Goal: Transaction & Acquisition: Purchase product/service

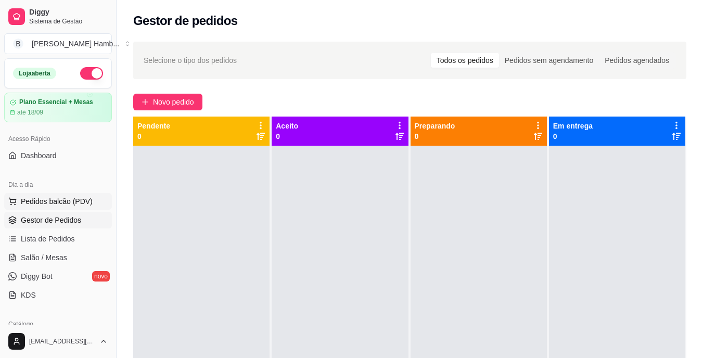
click at [79, 201] on span "Pedidos balcão (PDV)" at bounding box center [57, 201] width 72 height 10
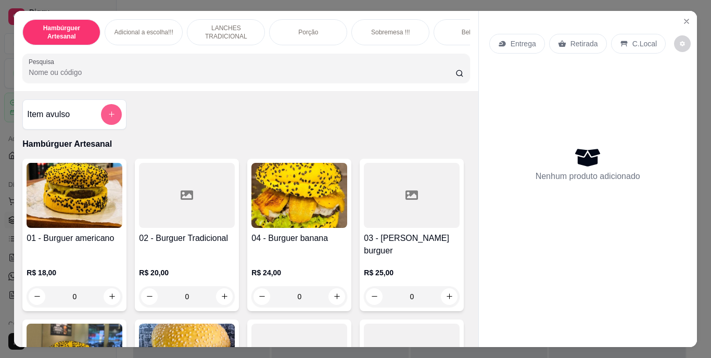
click at [106, 112] on button "add-separate-item" at bounding box center [111, 114] width 21 height 21
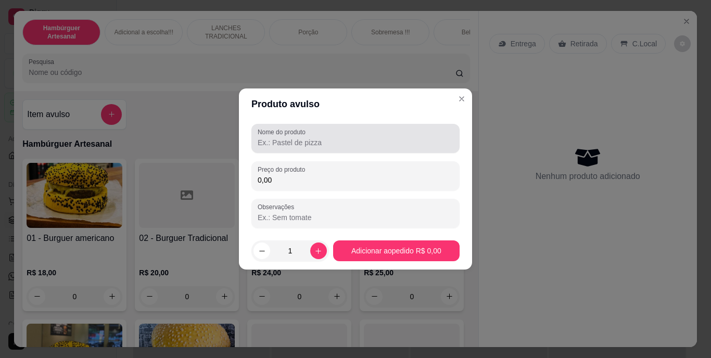
click at [286, 138] on input "Nome do produto" at bounding box center [356, 142] width 196 height 10
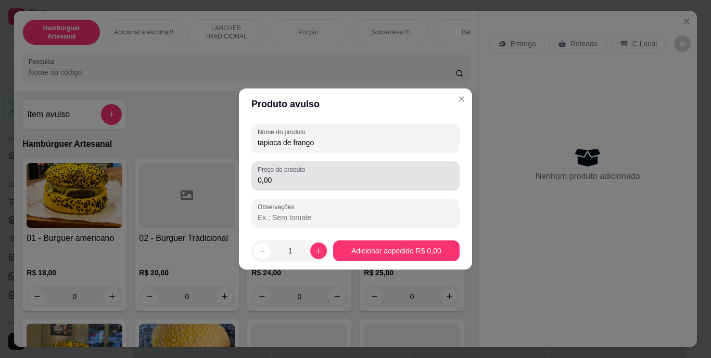
type input "tapioca de frango"
click at [341, 182] on input "0,00" at bounding box center [356, 180] width 196 height 10
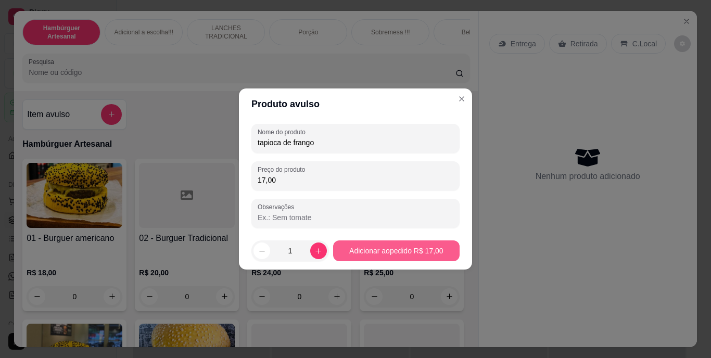
type input "17,00"
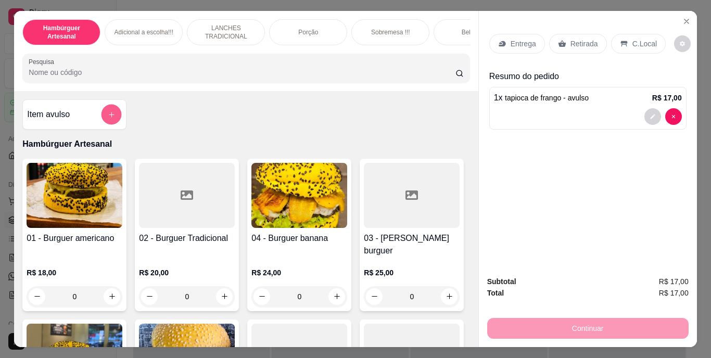
click at [102, 118] on button "add-separate-item" at bounding box center [111, 114] width 20 height 20
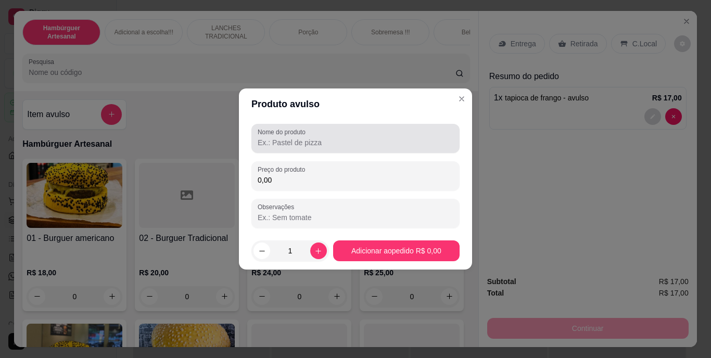
click at [302, 147] on input "Nome do produto" at bounding box center [356, 142] width 196 height 10
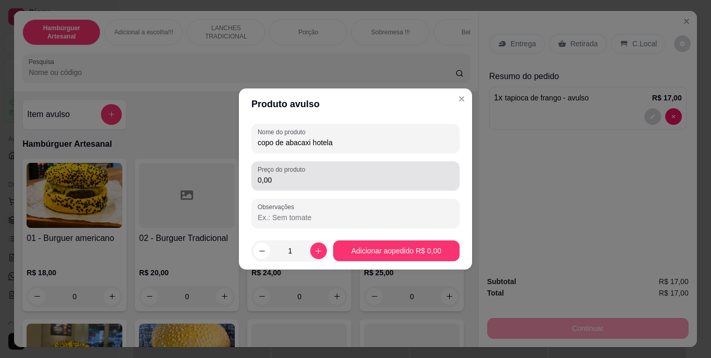
type input "copo de abacaxi hotela"
click at [340, 179] on input "0,00" at bounding box center [356, 180] width 196 height 10
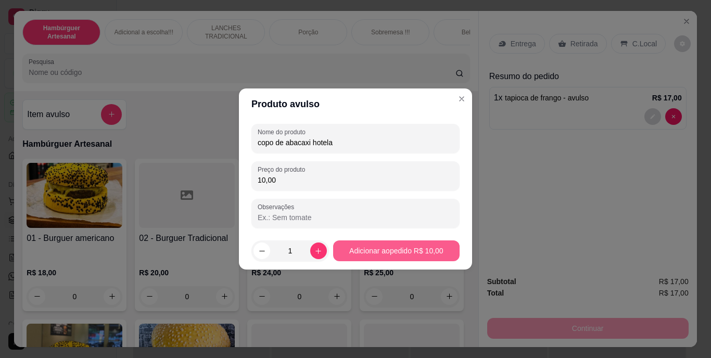
type input "10,00"
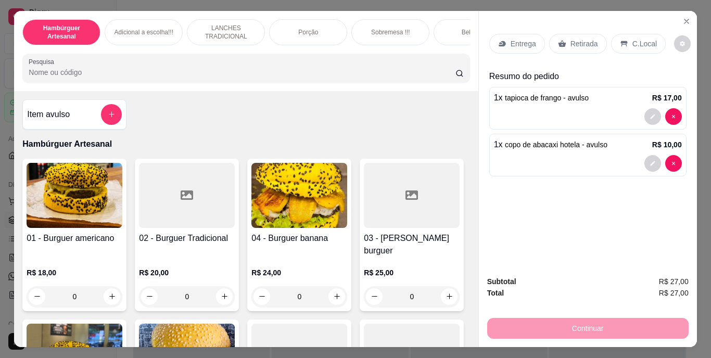
click at [620, 41] on icon at bounding box center [623, 44] width 7 height 6
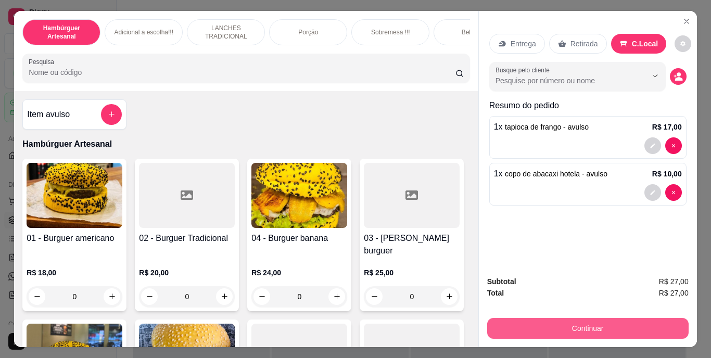
click at [593, 318] on button "Continuar" at bounding box center [587, 328] width 201 height 21
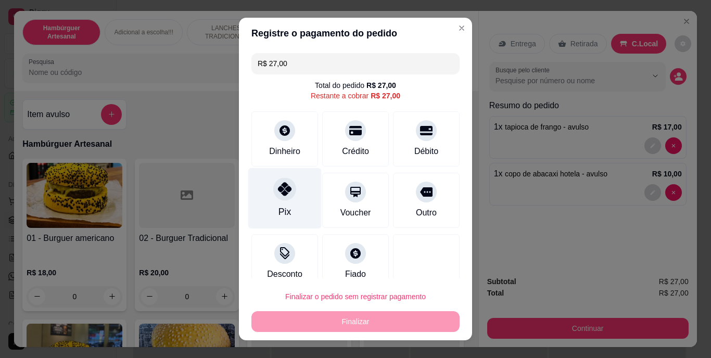
click at [273, 195] on div at bounding box center [284, 189] width 23 height 23
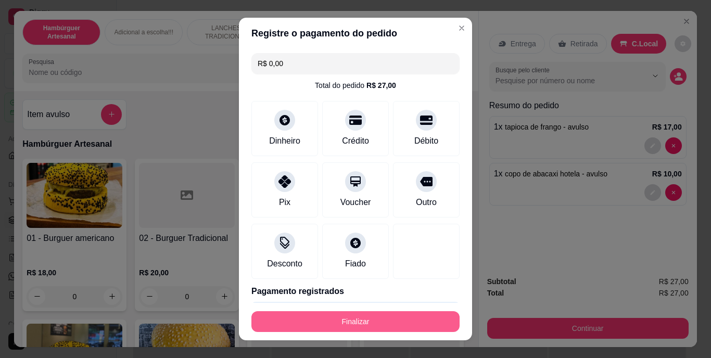
click at [362, 320] on button "Finalizar" at bounding box center [355, 321] width 208 height 21
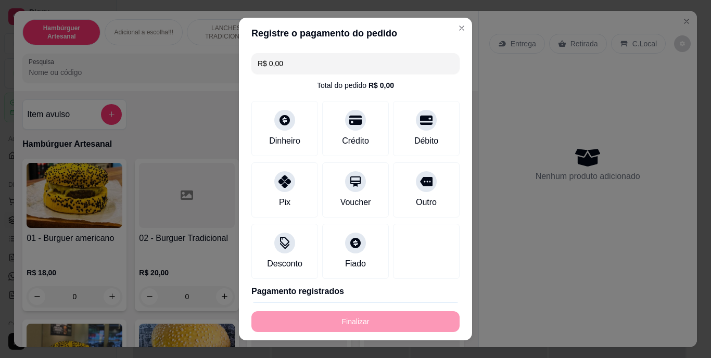
type input "-R$ 27,00"
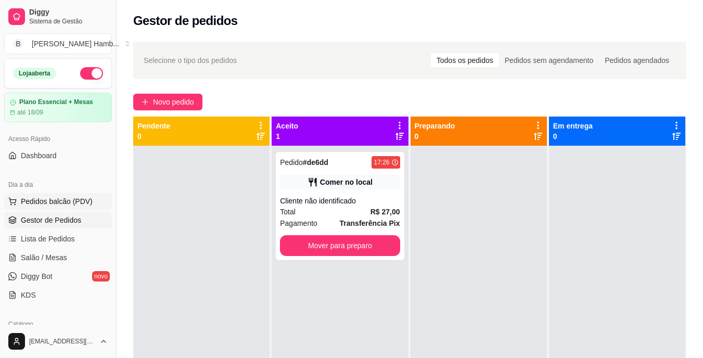
click at [77, 201] on span "Pedidos balcão (PDV)" at bounding box center [57, 201] width 72 height 10
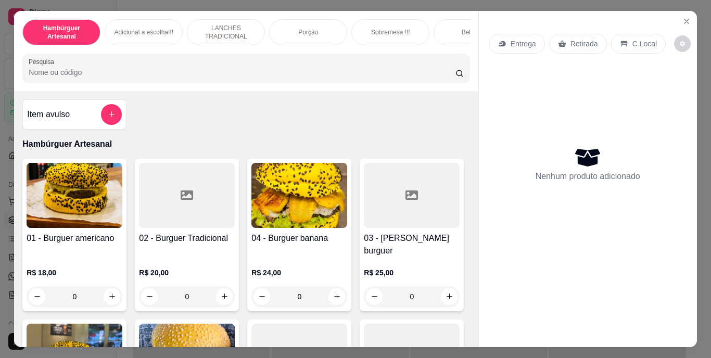
click at [225, 237] on h4 "02 - Burguer Tradicional" at bounding box center [187, 238] width 96 height 12
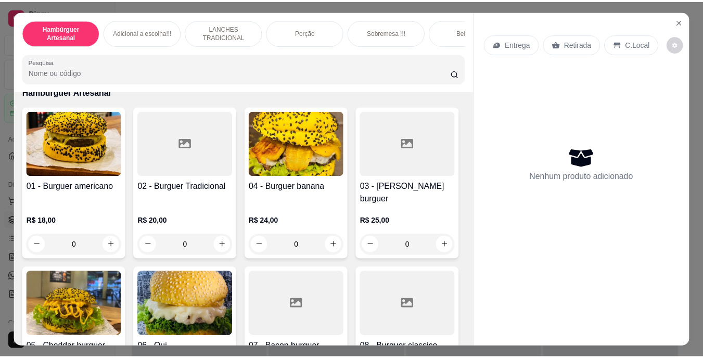
scroll to position [156, 0]
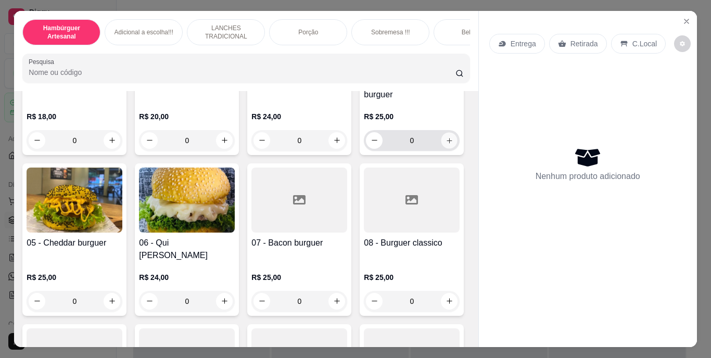
click at [441, 148] on button "increase-product-quantity" at bounding box center [449, 140] width 16 height 16
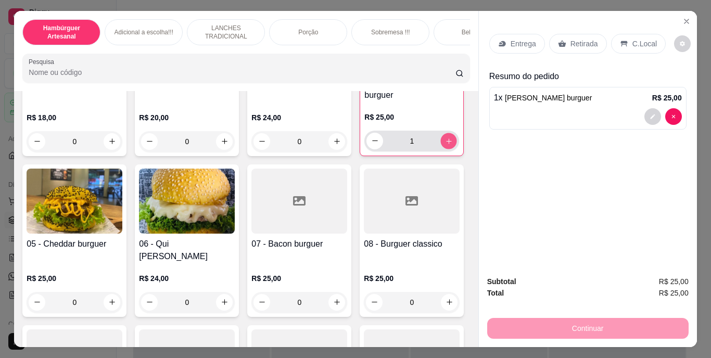
click at [441, 149] on button "increase-product-quantity" at bounding box center [449, 141] width 16 height 16
type input "2"
click at [505, 40] on div "Entrega" at bounding box center [517, 44] width 56 height 20
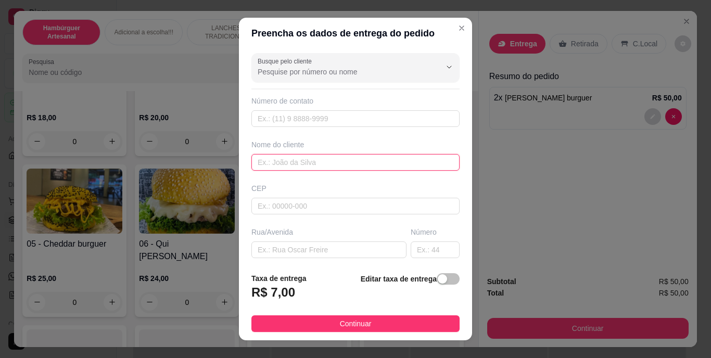
click at [328, 158] on input "text" at bounding box center [355, 162] width 208 height 17
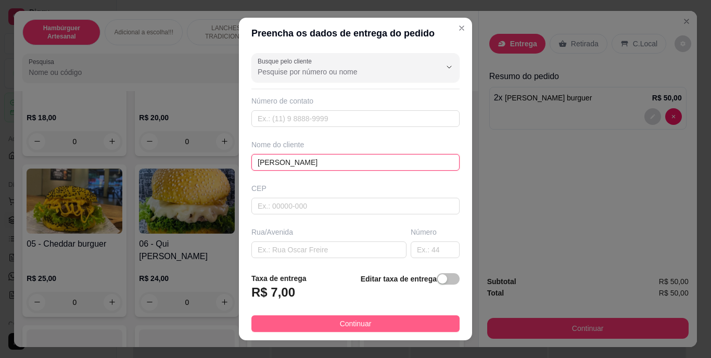
type input "[PERSON_NAME]"
click at [291, 321] on button "Continuar" at bounding box center [355, 323] width 208 height 17
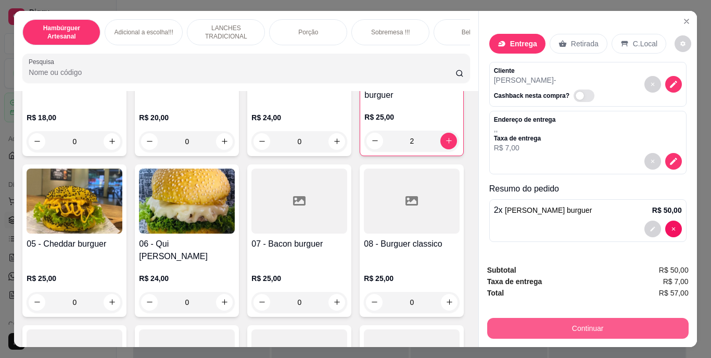
click at [622, 329] on button "Continuar" at bounding box center [587, 328] width 201 height 21
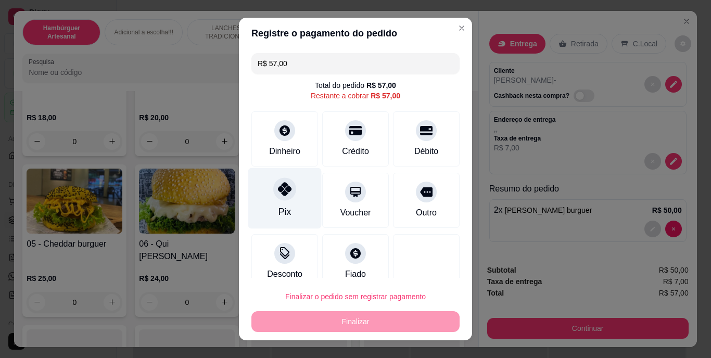
click at [259, 201] on div "Pix" at bounding box center [284, 198] width 73 height 61
type input "R$ 0,00"
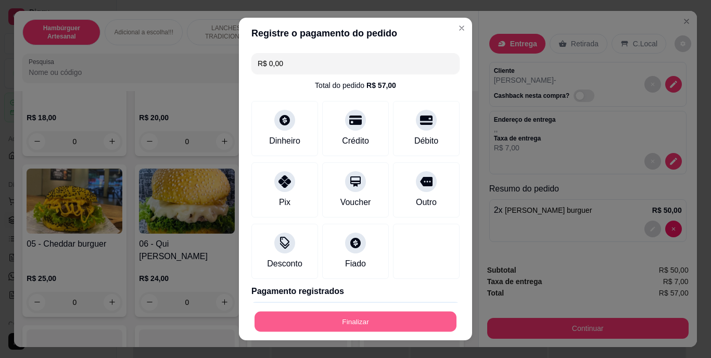
click at [409, 313] on button "Finalizar" at bounding box center [356, 321] width 202 height 20
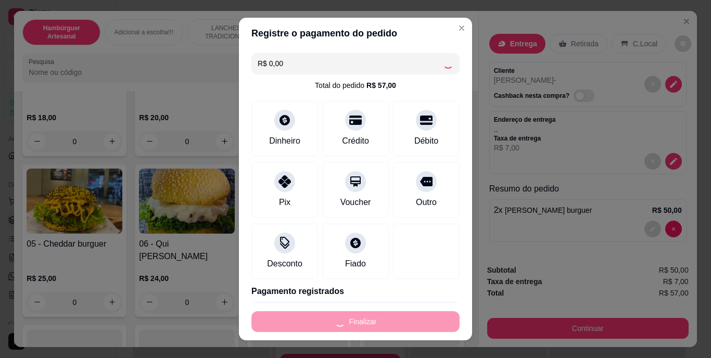
type input "0"
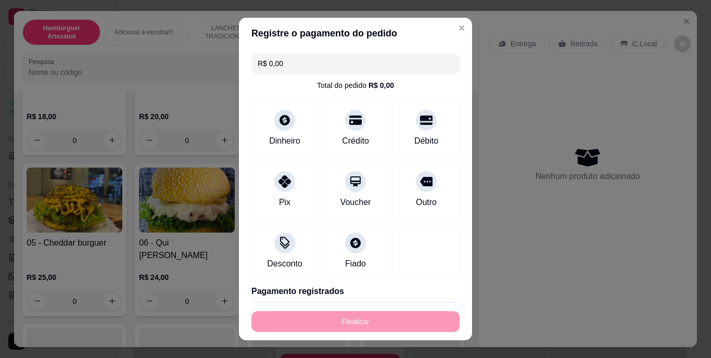
type input "-R$ 57,00"
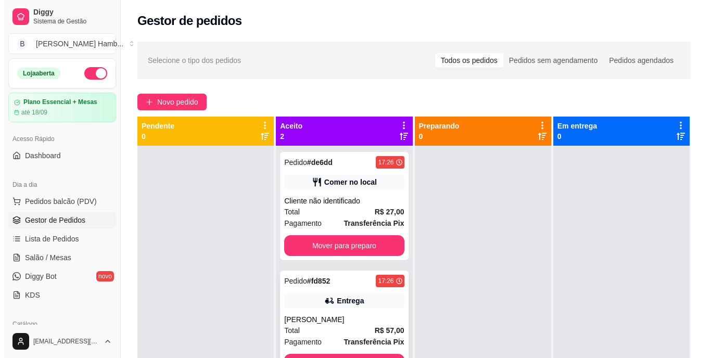
scroll to position [29, 0]
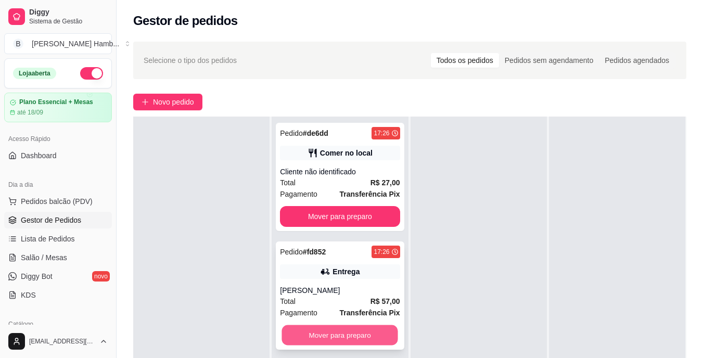
click at [364, 338] on button "Mover para preparo" at bounding box center [340, 335] width 116 height 20
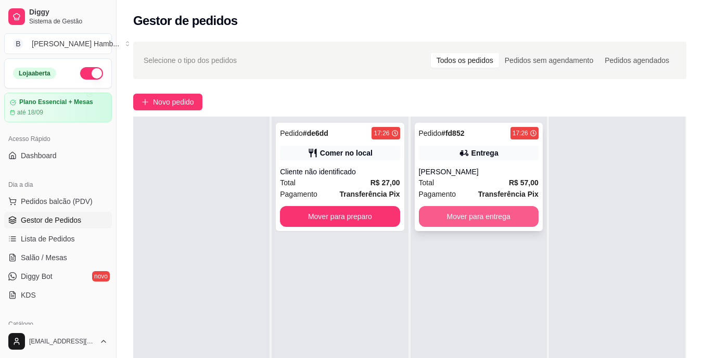
click at [433, 210] on button "Mover para entrega" at bounding box center [479, 216] width 120 height 21
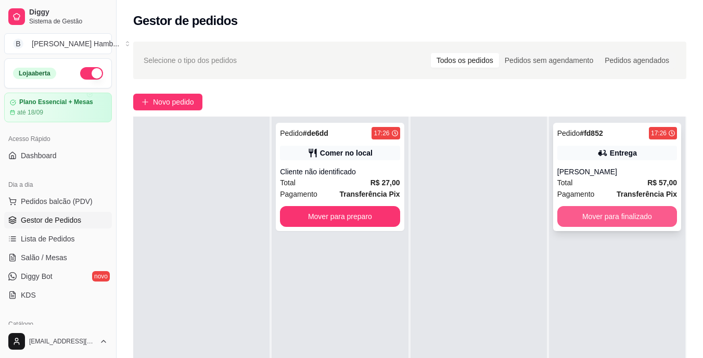
click at [629, 215] on button "Mover para finalizado" at bounding box center [617, 216] width 120 height 21
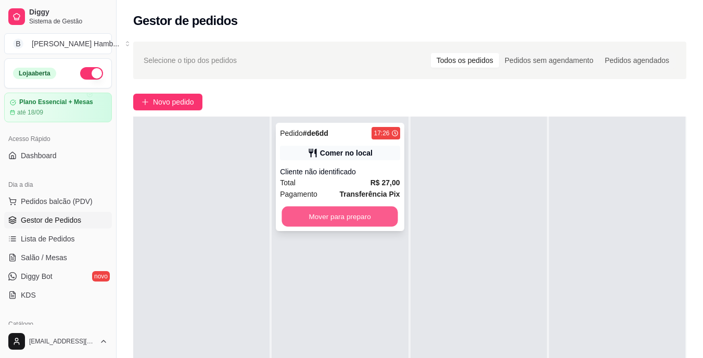
click at [344, 208] on button "Mover para preparo" at bounding box center [340, 217] width 116 height 20
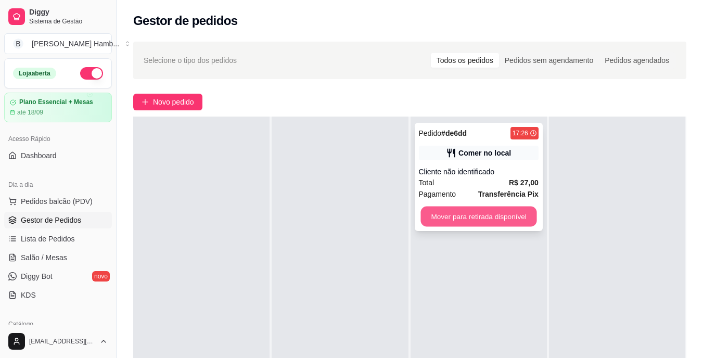
click at [482, 220] on button "Mover para retirada disponível" at bounding box center [479, 217] width 116 height 20
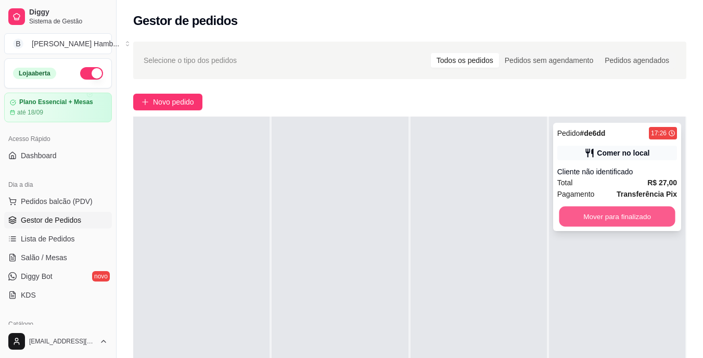
click at [568, 212] on button "Mover para finalizado" at bounding box center [617, 217] width 116 height 20
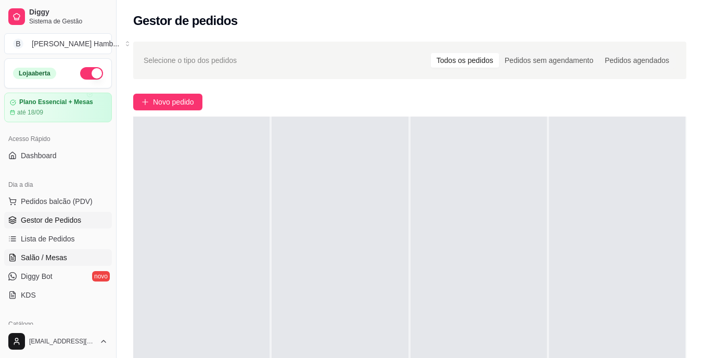
click at [71, 257] on link "Salão / Mesas" at bounding box center [58, 257] width 108 height 17
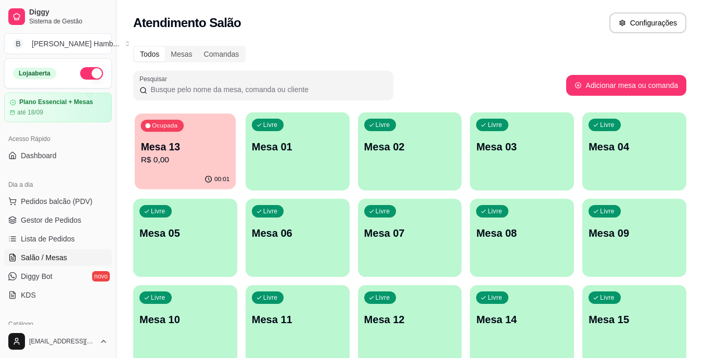
click at [175, 161] on p "R$ 0,00" at bounding box center [185, 160] width 89 height 12
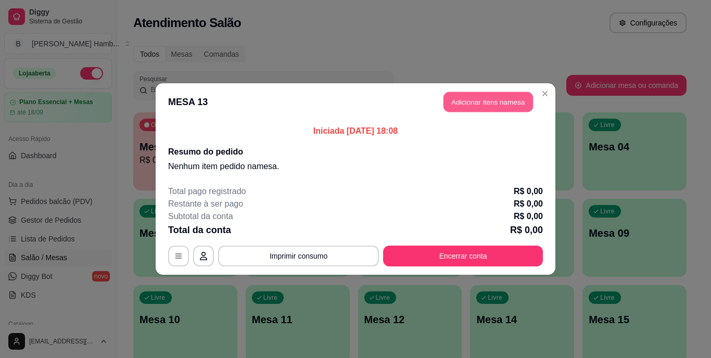
click at [479, 99] on button "Adicionar itens na mesa" at bounding box center [488, 102] width 90 height 20
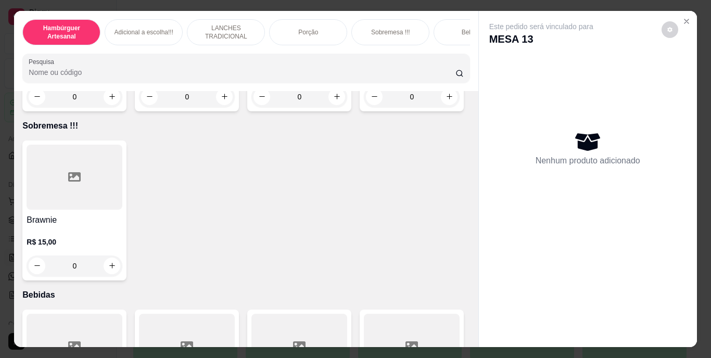
scroll to position [2261, 0]
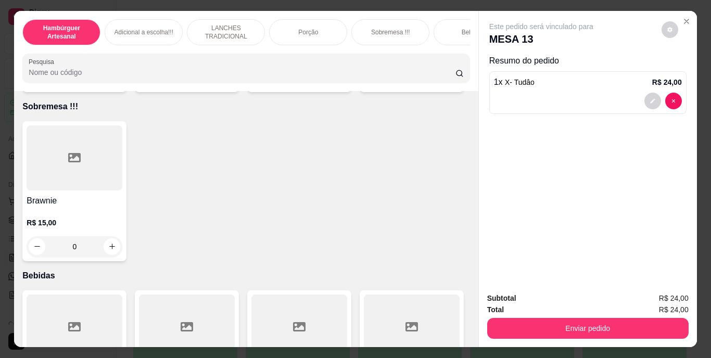
type input "2"
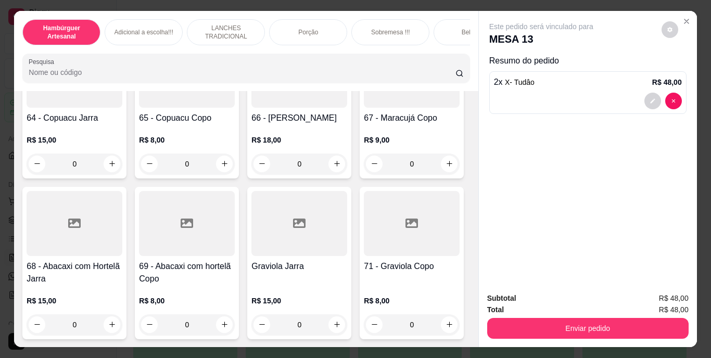
scroll to position [3922, 0]
type input "1"
click at [650, 93] on button "decrease-product-quantity" at bounding box center [652, 101] width 16 height 16
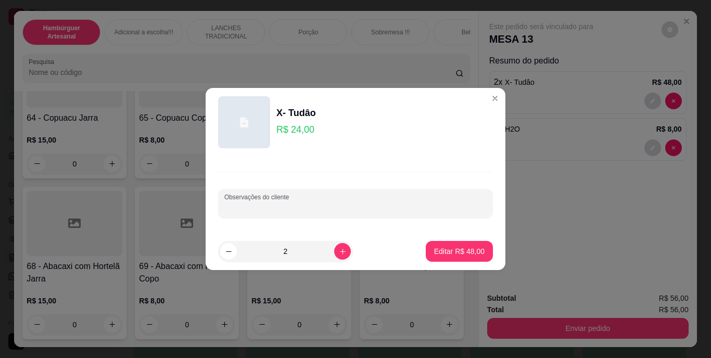
click at [375, 210] on input "Observações do cliente" at bounding box center [355, 207] width 262 height 10
type input "um sem calabresa e sem bacon"
click at [446, 245] on button "Editar R$ 48,00" at bounding box center [459, 251] width 65 height 20
type input "0"
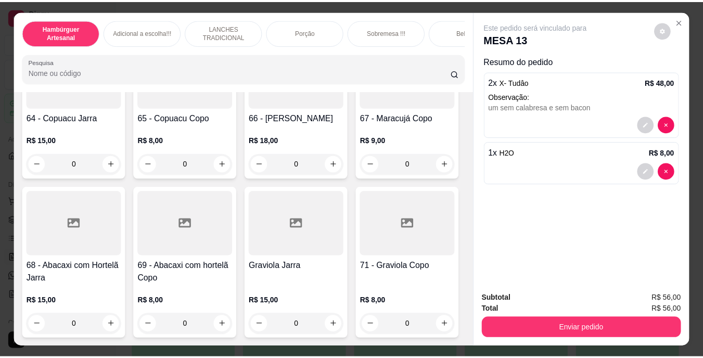
scroll to position [3921, 0]
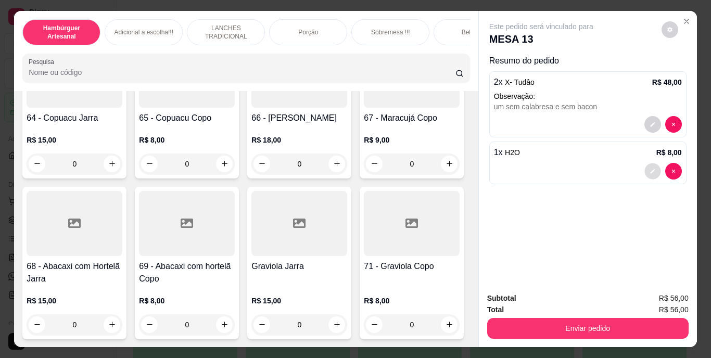
click at [645, 172] on button "decrease-product-quantity" at bounding box center [652, 171] width 16 height 16
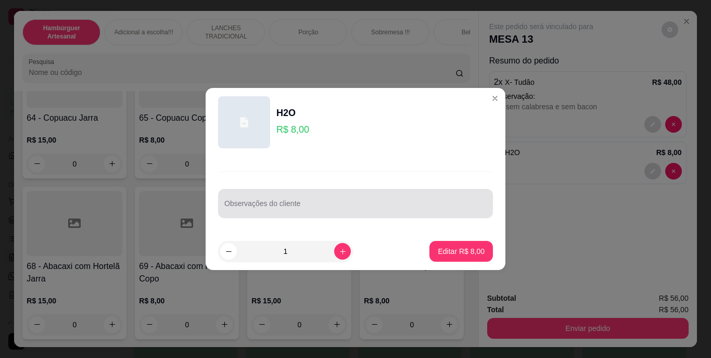
click at [427, 200] on div at bounding box center [355, 203] width 262 height 21
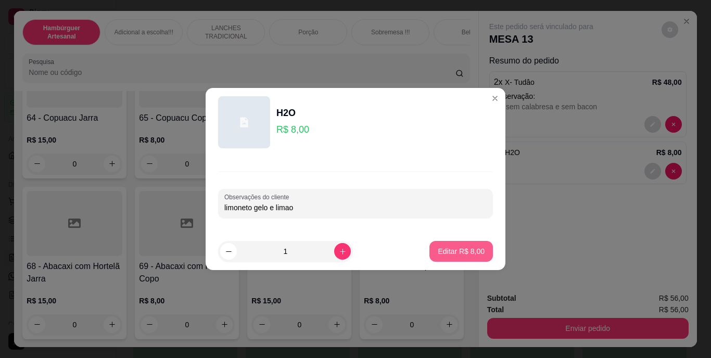
type input "limoneto gelo e limao"
click at [466, 243] on button "Editar R$ 8,00" at bounding box center [460, 251] width 61 height 20
type input "0"
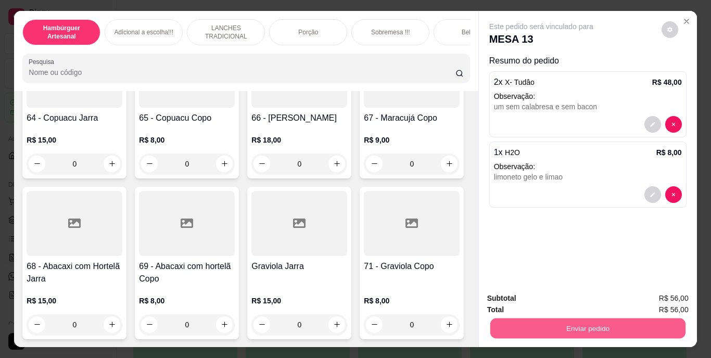
click at [625, 325] on button "Enviar pedido" at bounding box center [587, 329] width 195 height 20
click at [562, 294] on button "Não registrar e enviar pedido" at bounding box center [553, 298] width 105 height 19
